Goal: Information Seeking & Learning: Learn about a topic

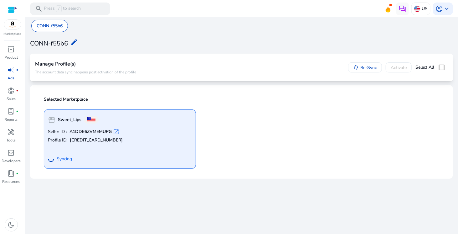
click at [161, 44] on div "CONN-f55b6 edit" at bounding box center [241, 43] width 423 height 14
click at [16, 52] on div "inventory_2" at bounding box center [12, 49] width 18 height 10
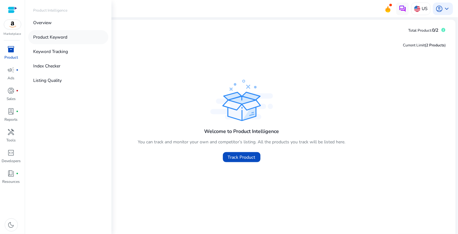
click at [59, 38] on p "Product Keyword" at bounding box center [50, 37] width 34 height 7
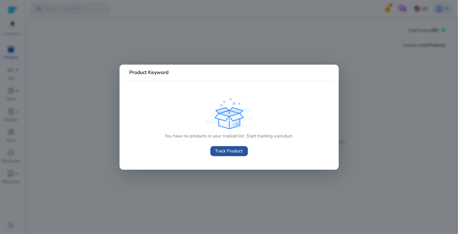
click at [219, 155] on span at bounding box center [230, 151] width 38 height 15
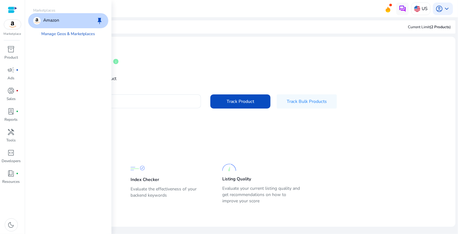
click at [10, 28] on img at bounding box center [12, 24] width 17 height 9
click at [81, 34] on link "Manage Geos & Marketplaces" at bounding box center [69, 33] width 64 height 11
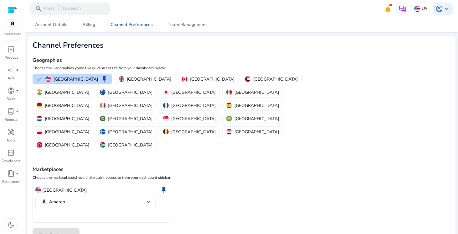
click at [92, 195] on div "Amazon" at bounding box center [95, 203] width 110 height 16
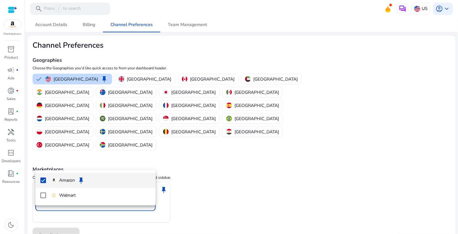
click at [92, 156] on div at bounding box center [229, 117] width 458 height 234
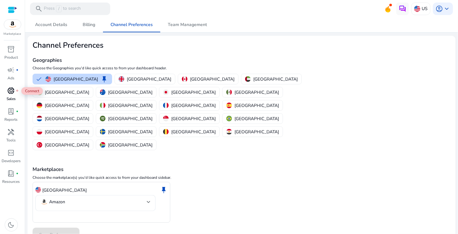
click at [13, 89] on span "donut_small" at bounding box center [12, 91] width 8 height 8
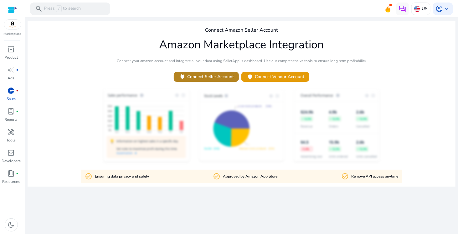
click at [197, 76] on span "power Connect Seller Account" at bounding box center [206, 76] width 55 height 7
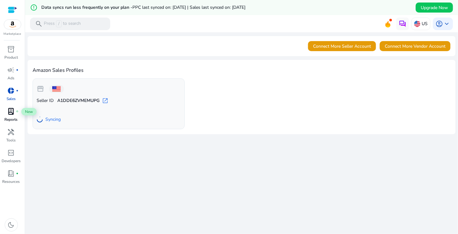
click at [15, 115] on div "lab_profile fiber_manual_record" at bounding box center [12, 111] width 18 height 10
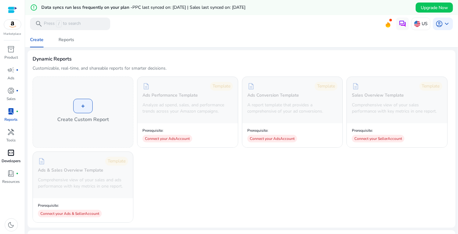
click at [13, 152] on span "code_blocks" at bounding box center [12, 153] width 8 height 8
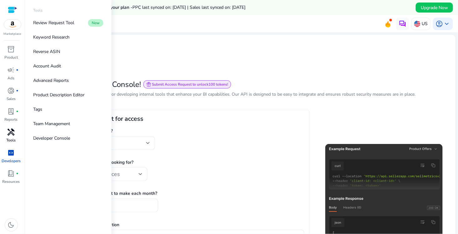
click at [13, 135] on span "handyman" at bounding box center [12, 132] width 8 height 8
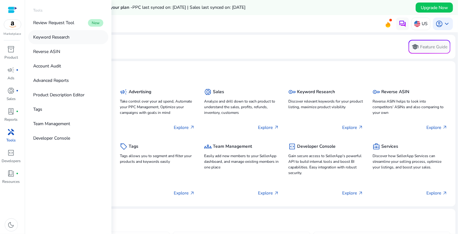
click at [57, 33] on link "Keyword Research" at bounding box center [68, 37] width 80 height 14
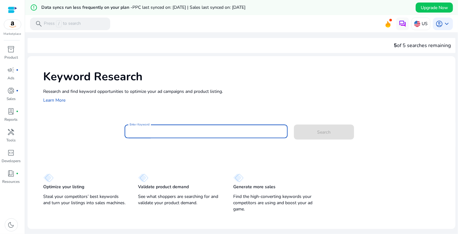
click at [158, 133] on input "Enter Keyword" at bounding box center [206, 131] width 153 height 7
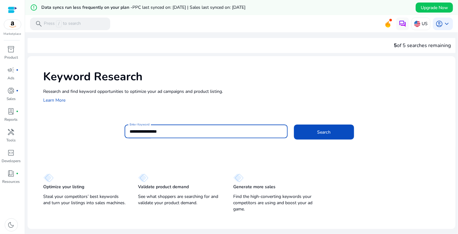
type input "**********"
click at [294, 124] on button "Search" at bounding box center [324, 131] width 60 height 15
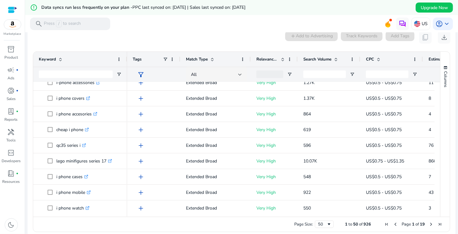
scroll to position [88, 0]
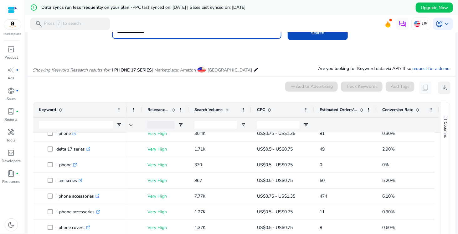
click at [444, 89] on span "download" at bounding box center [445, 88] width 8 height 8
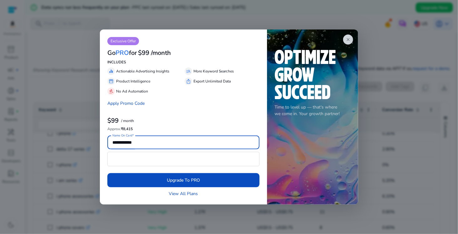
click at [431, 129] on div at bounding box center [229, 117] width 458 height 234
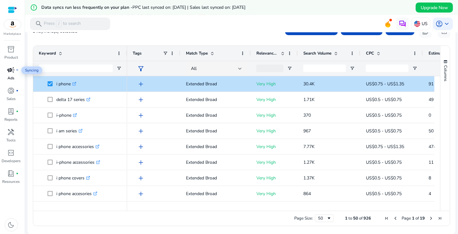
click at [8, 74] on span "campaign" at bounding box center [12, 70] width 8 height 8
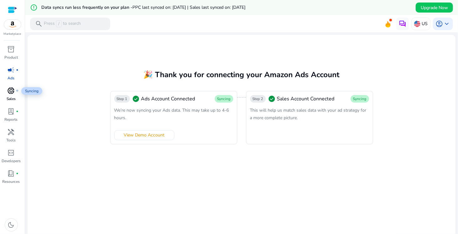
click at [9, 91] on span "donut_small" at bounding box center [12, 91] width 8 height 8
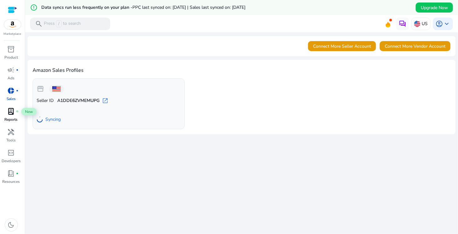
click at [10, 113] on span "lab_profile" at bounding box center [12, 111] width 8 height 8
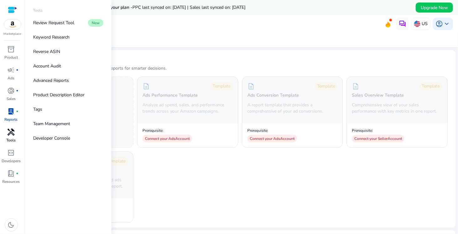
click at [12, 136] on span "handyman" at bounding box center [12, 132] width 8 height 8
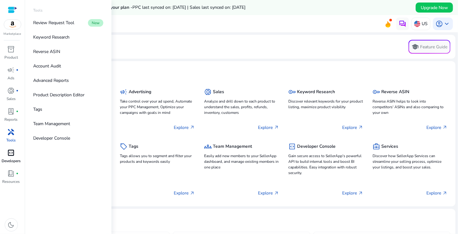
click at [10, 155] on span "code_blocks" at bounding box center [12, 153] width 8 height 8
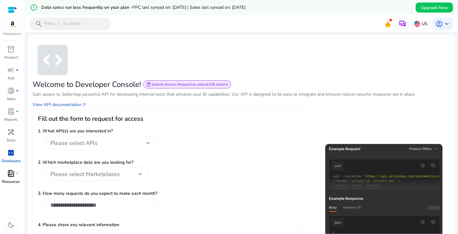
click at [8, 184] on p "Resources" at bounding box center [12, 182] width 18 height 6
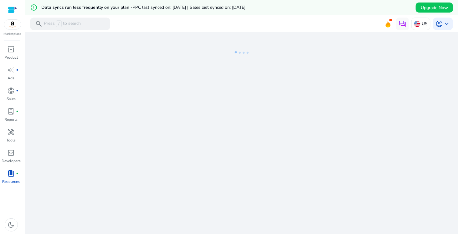
click at [9, 181] on p "Resources" at bounding box center [12, 182] width 18 height 6
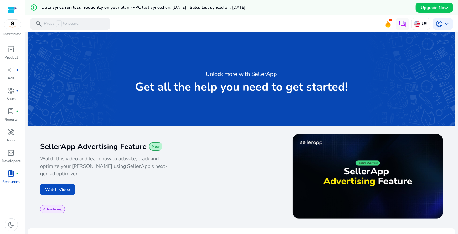
click at [8, 30] on div "Marketplace" at bounding box center [12, 18] width 25 height 36
click at [12, 26] on img at bounding box center [12, 24] width 17 height 9
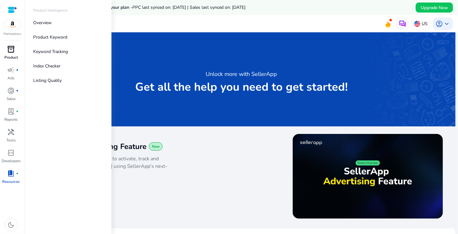
click at [11, 55] on p "Product" at bounding box center [10, 58] width 13 height 6
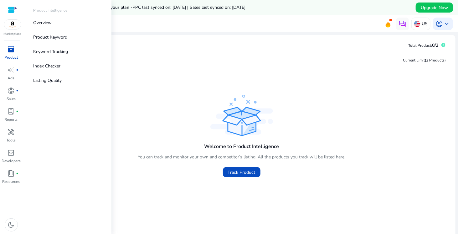
click at [13, 52] on span "inventory_2" at bounding box center [12, 49] width 8 height 8
click at [47, 24] on p "Overview" at bounding box center [42, 22] width 18 height 7
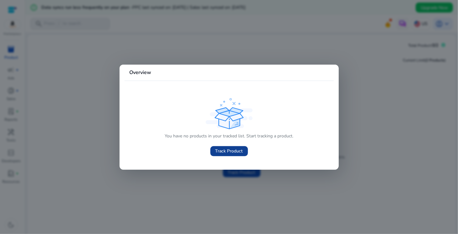
click at [227, 154] on span "Track Product" at bounding box center [230, 151] width 28 height 7
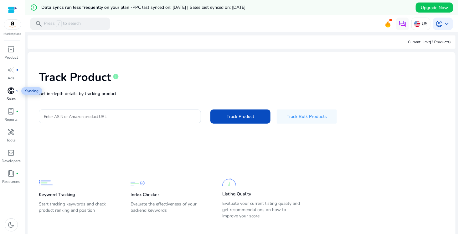
click at [12, 88] on span "donut_small" at bounding box center [12, 91] width 8 height 8
